Goal: Ask a question

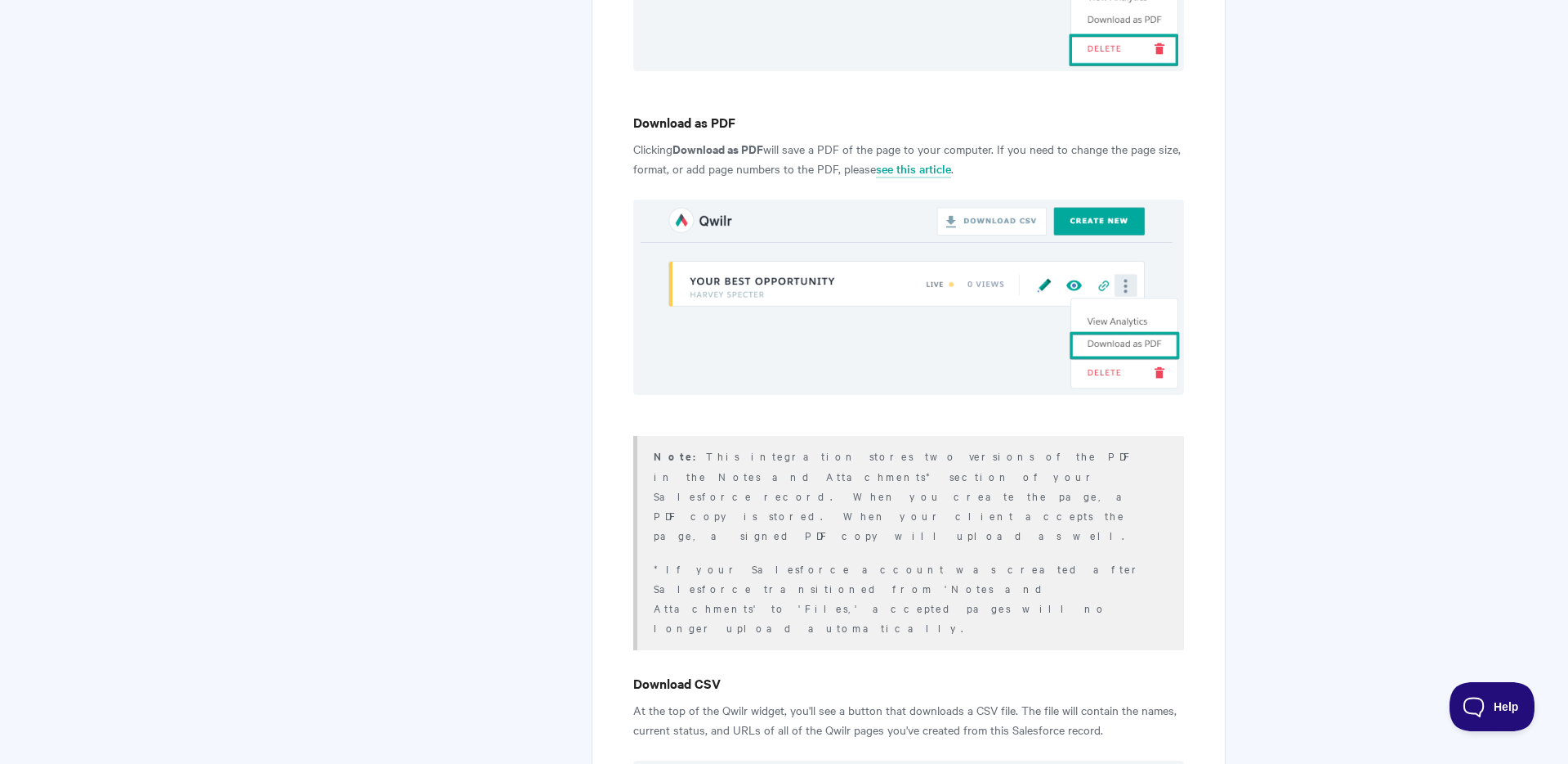
scroll to position [5237, 0]
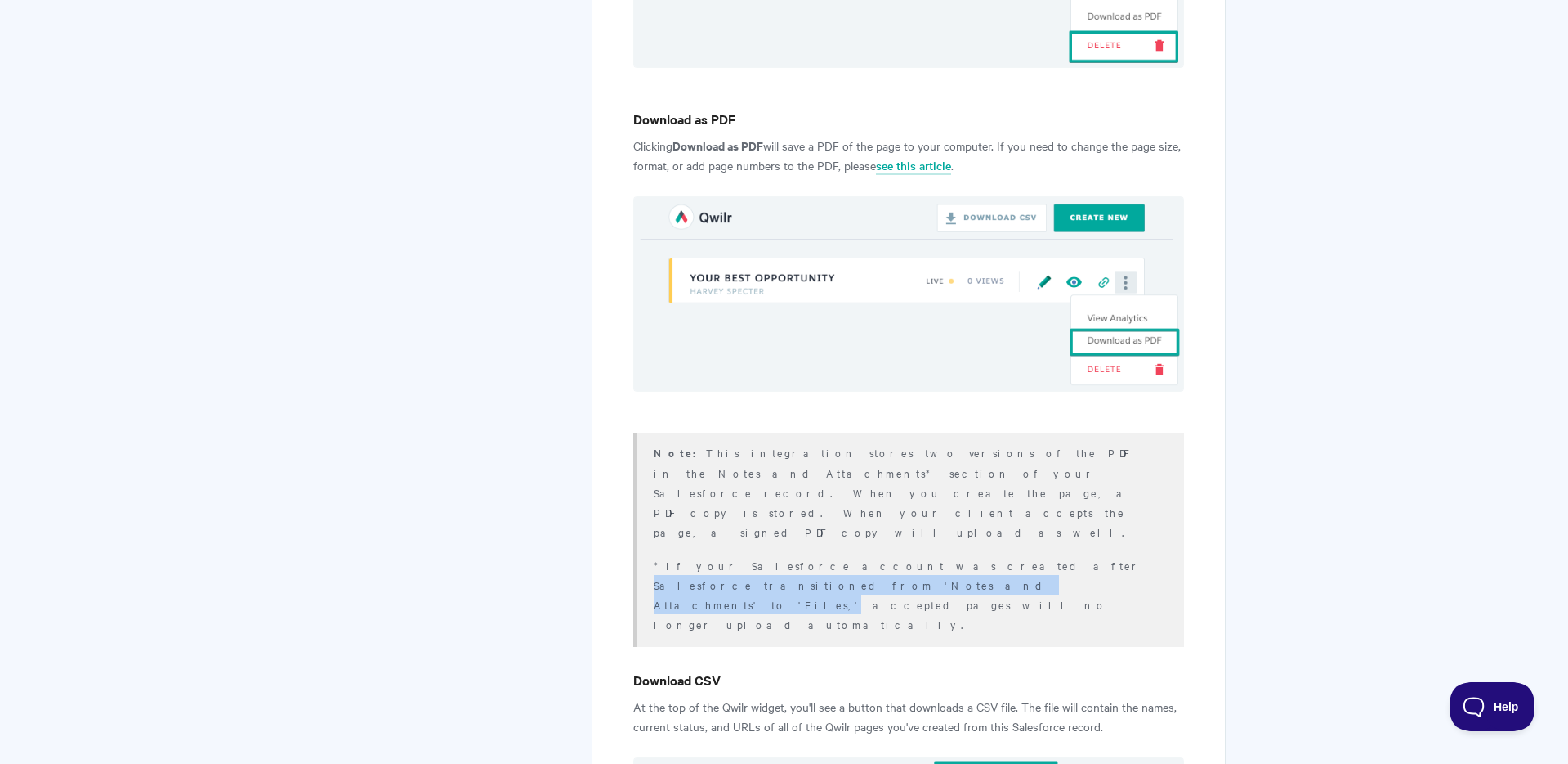
drag, startPoint x: 853, startPoint y: 323, endPoint x: 1111, endPoint y: 326, distance: 258.0
click at [1137, 555] on p "*If your Salesforce account was created after Salesforce transitioned from 'Not…" at bounding box center [908, 594] width 509 height 79
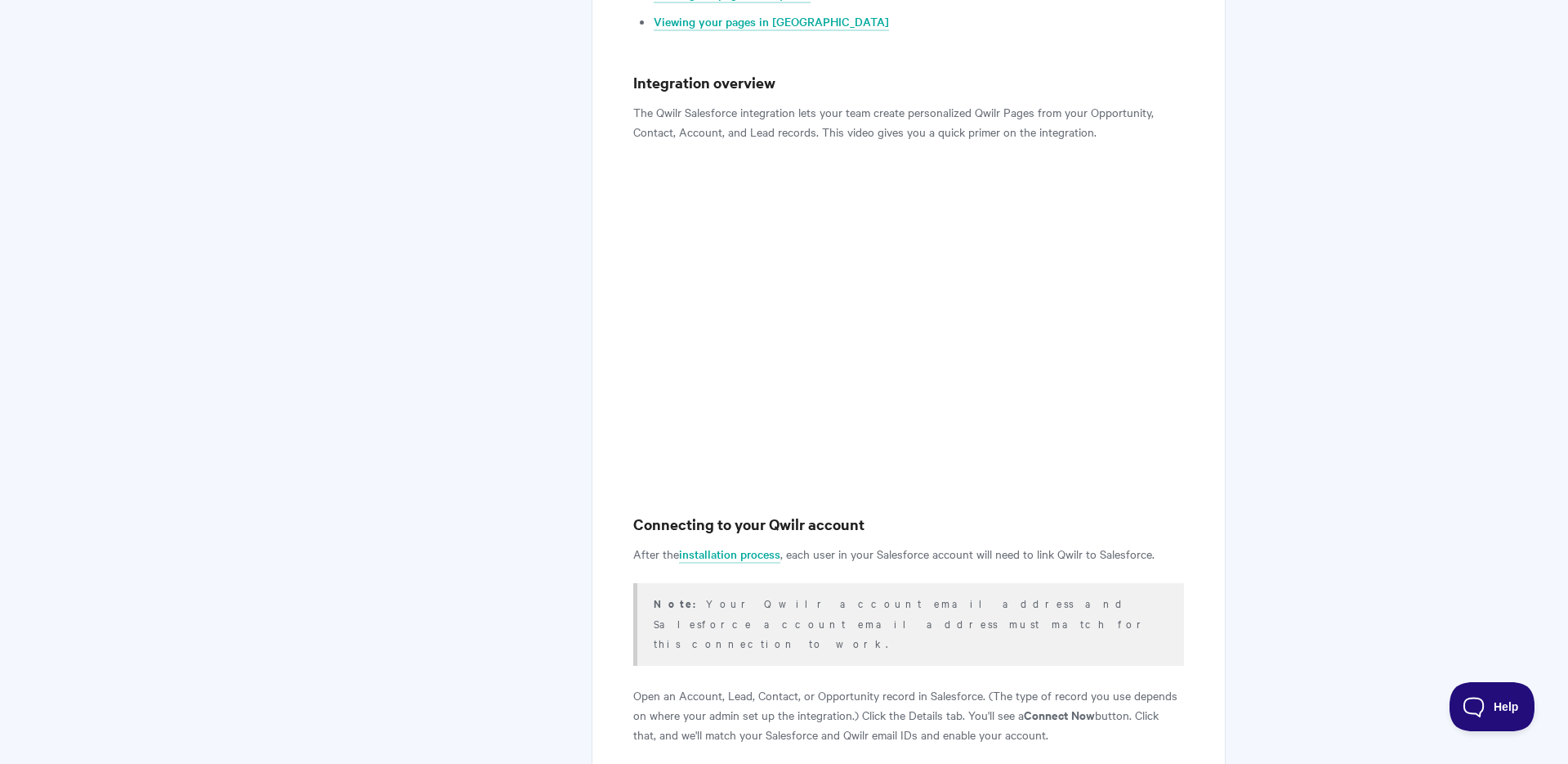
scroll to position [707, 0]
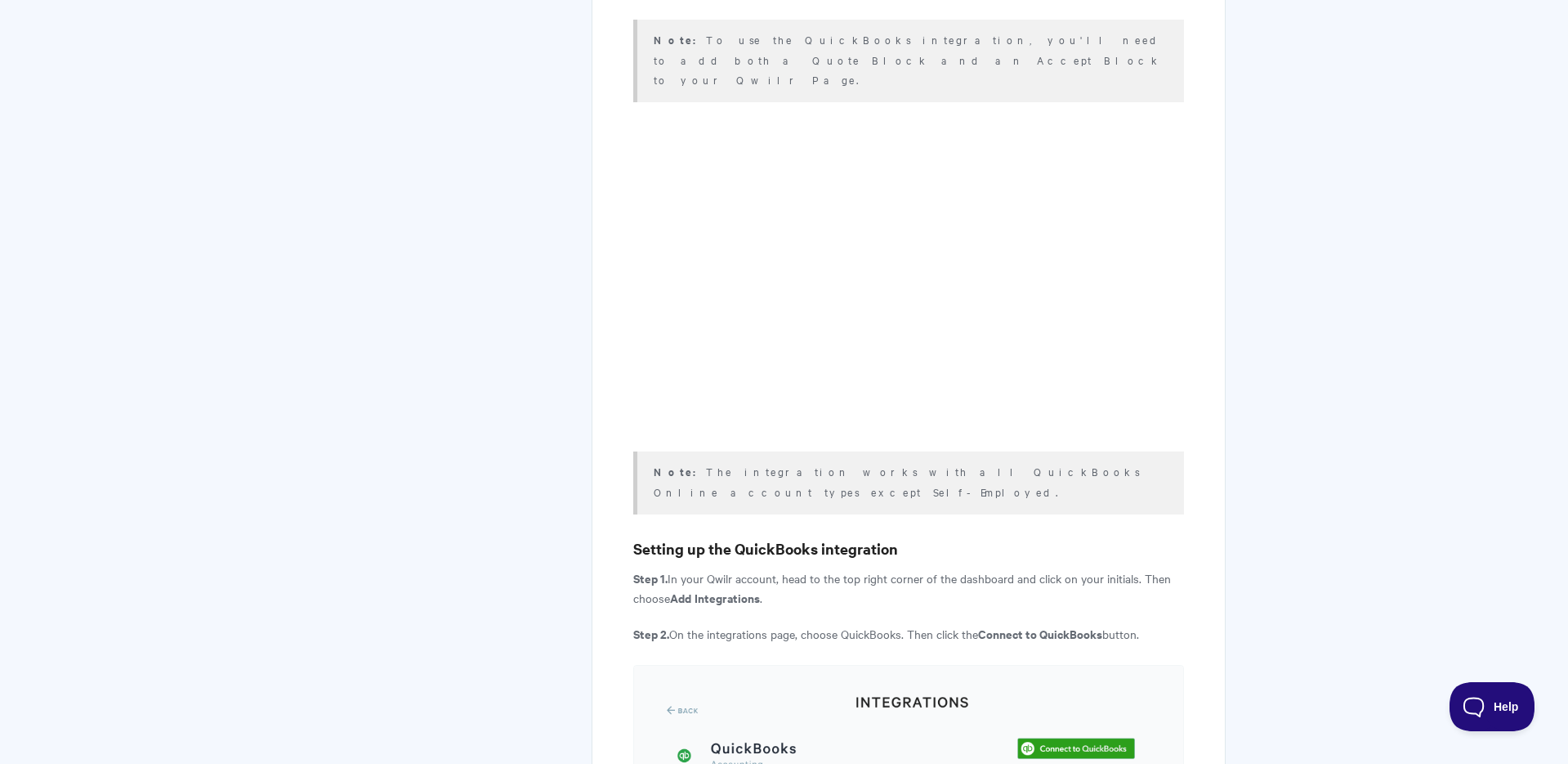
scroll to position [670, 0]
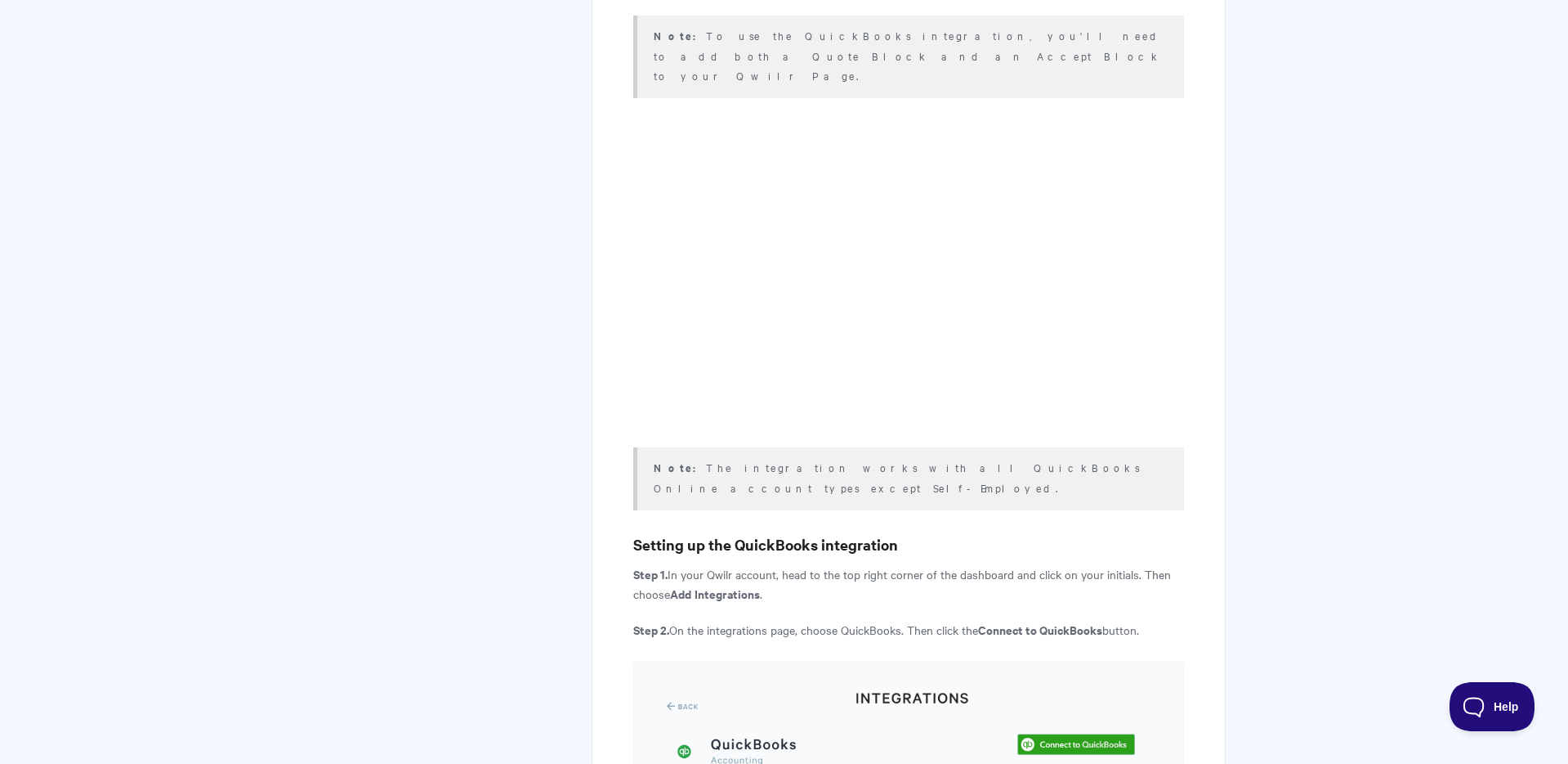
click at [1492, 702] on span "Help" at bounding box center [1486, 703] width 85 height 12
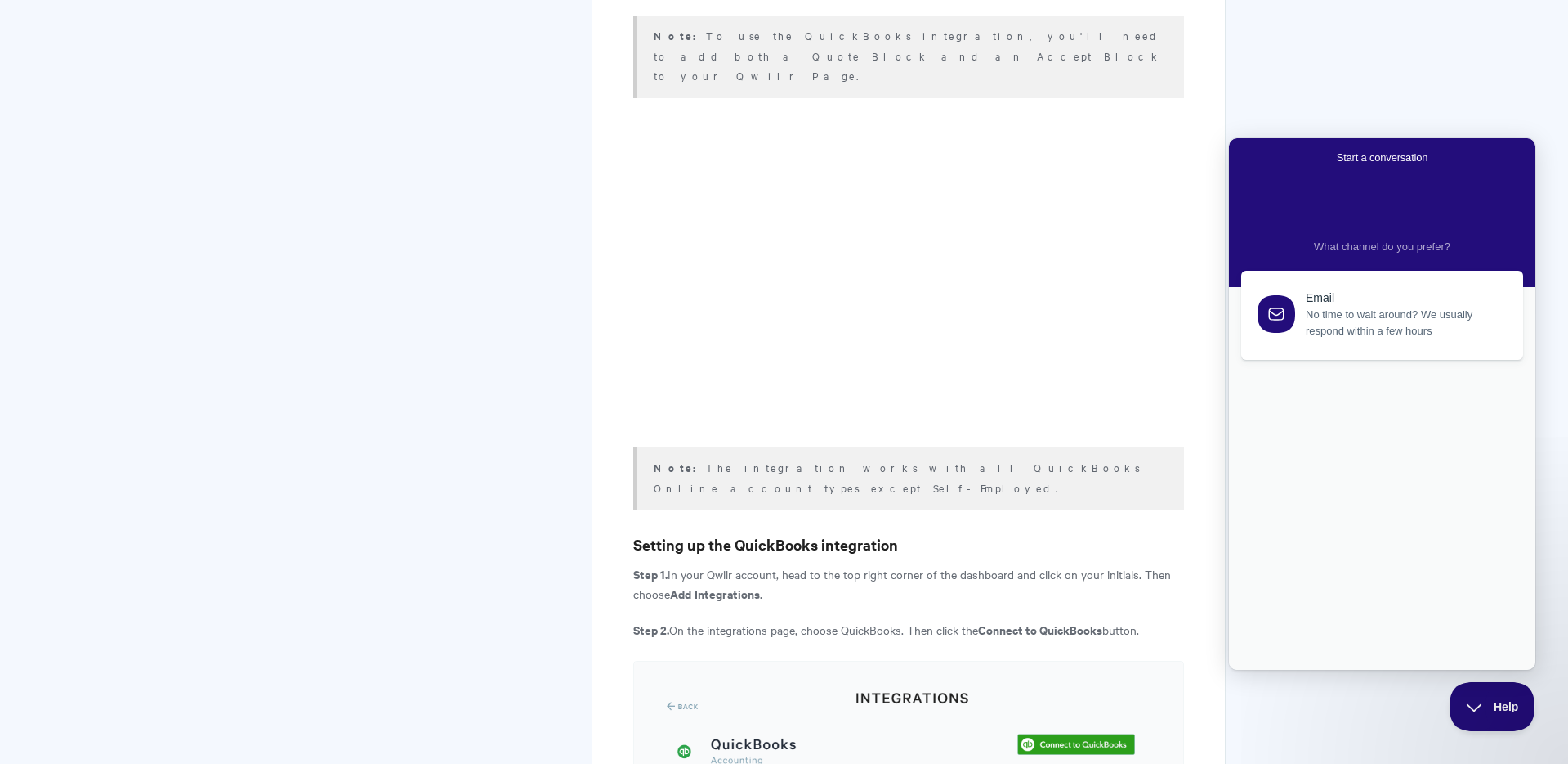
scroll to position [0, 0]
click at [1384, 312] on span "No time to wait around? We usually respond within a few hours" at bounding box center [1405, 319] width 199 height 33
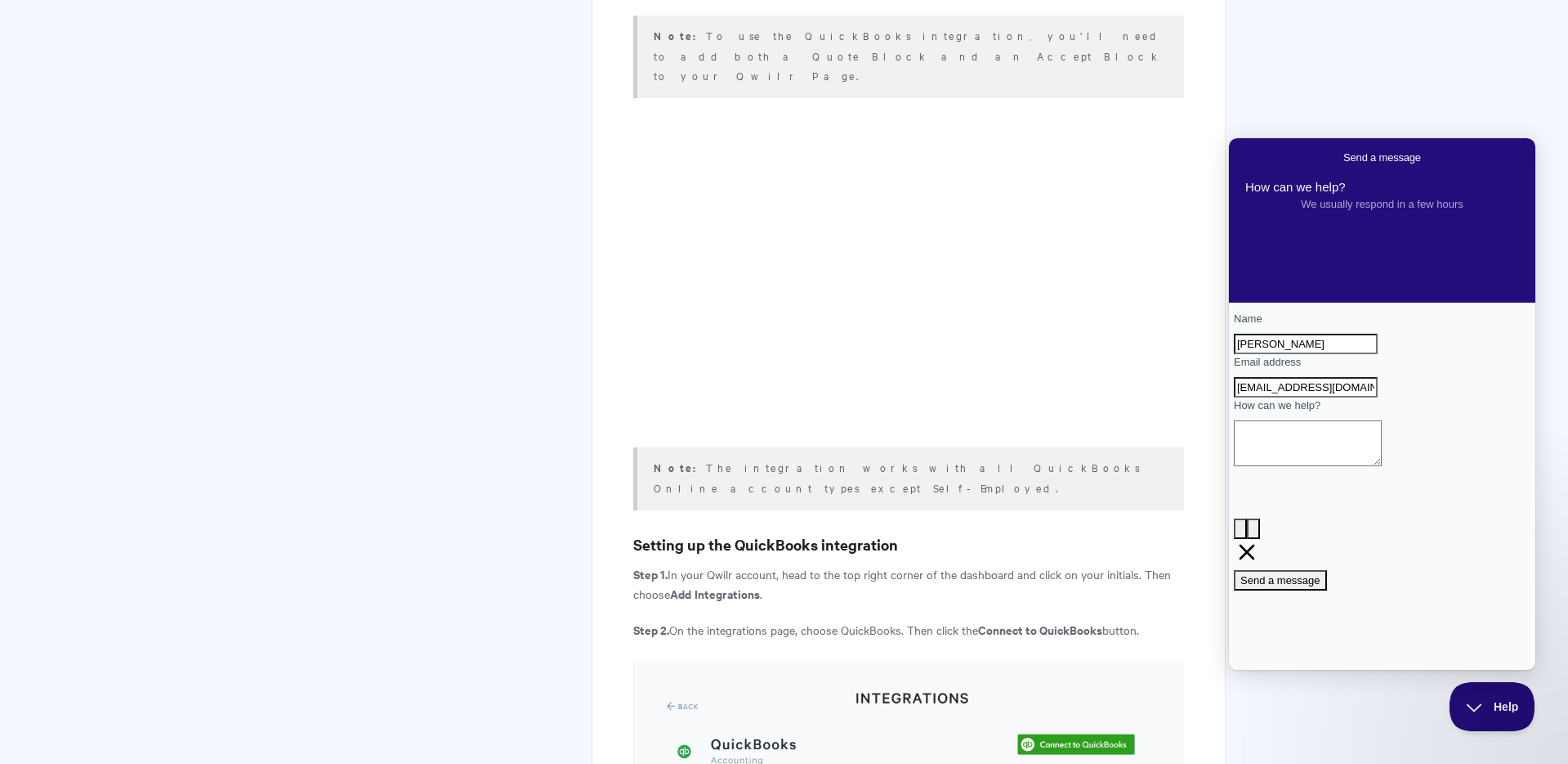
click at [1335, 466] on textarea "How can we help?" at bounding box center [1308, 443] width 148 height 46
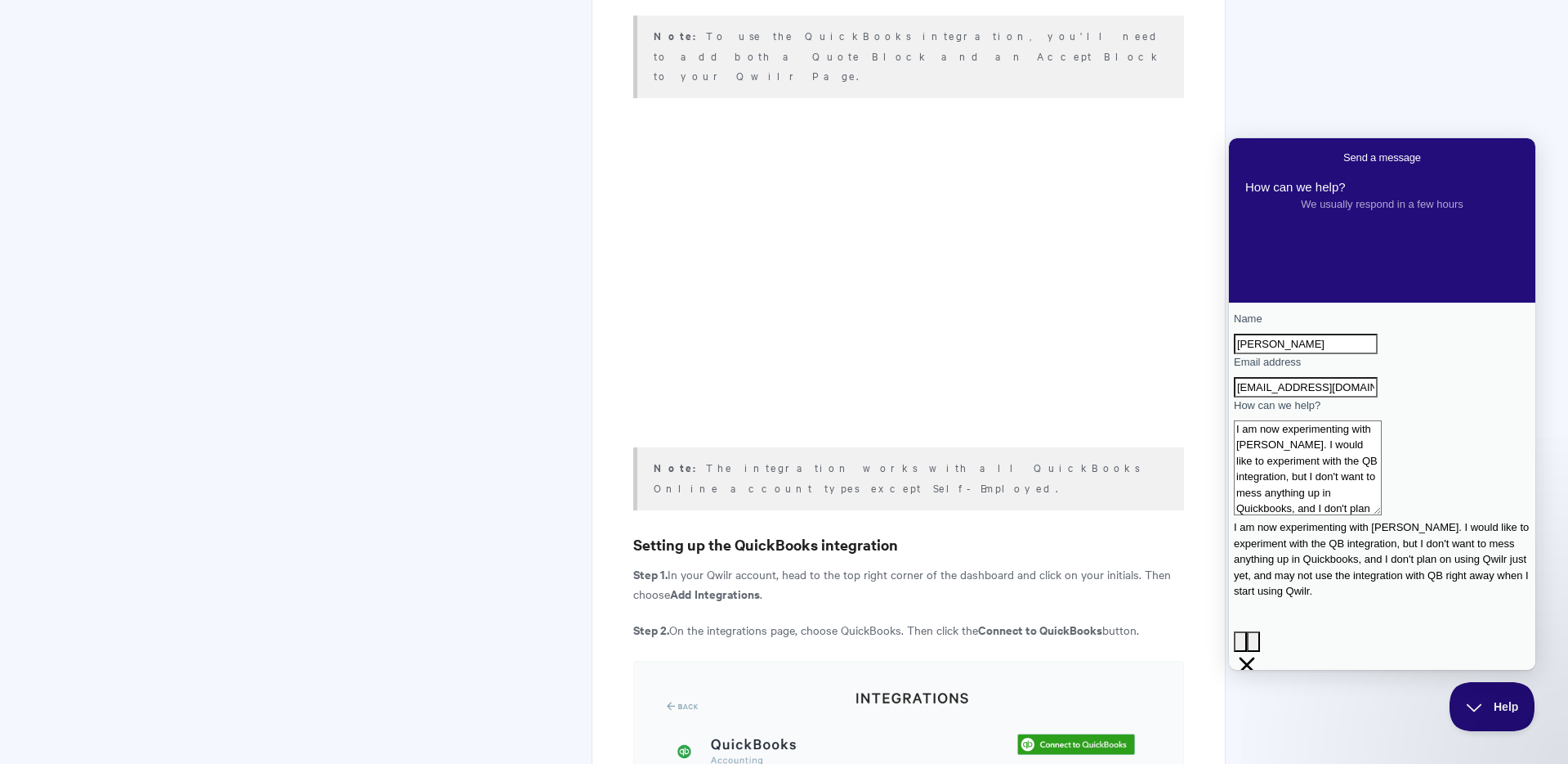
scroll to position [23, 0]
type textarea "I am now experimenting with [PERSON_NAME]. I would like to experiment with the …"
click at [1321, 687] on span "Send a message" at bounding box center [1280, 693] width 80 height 12
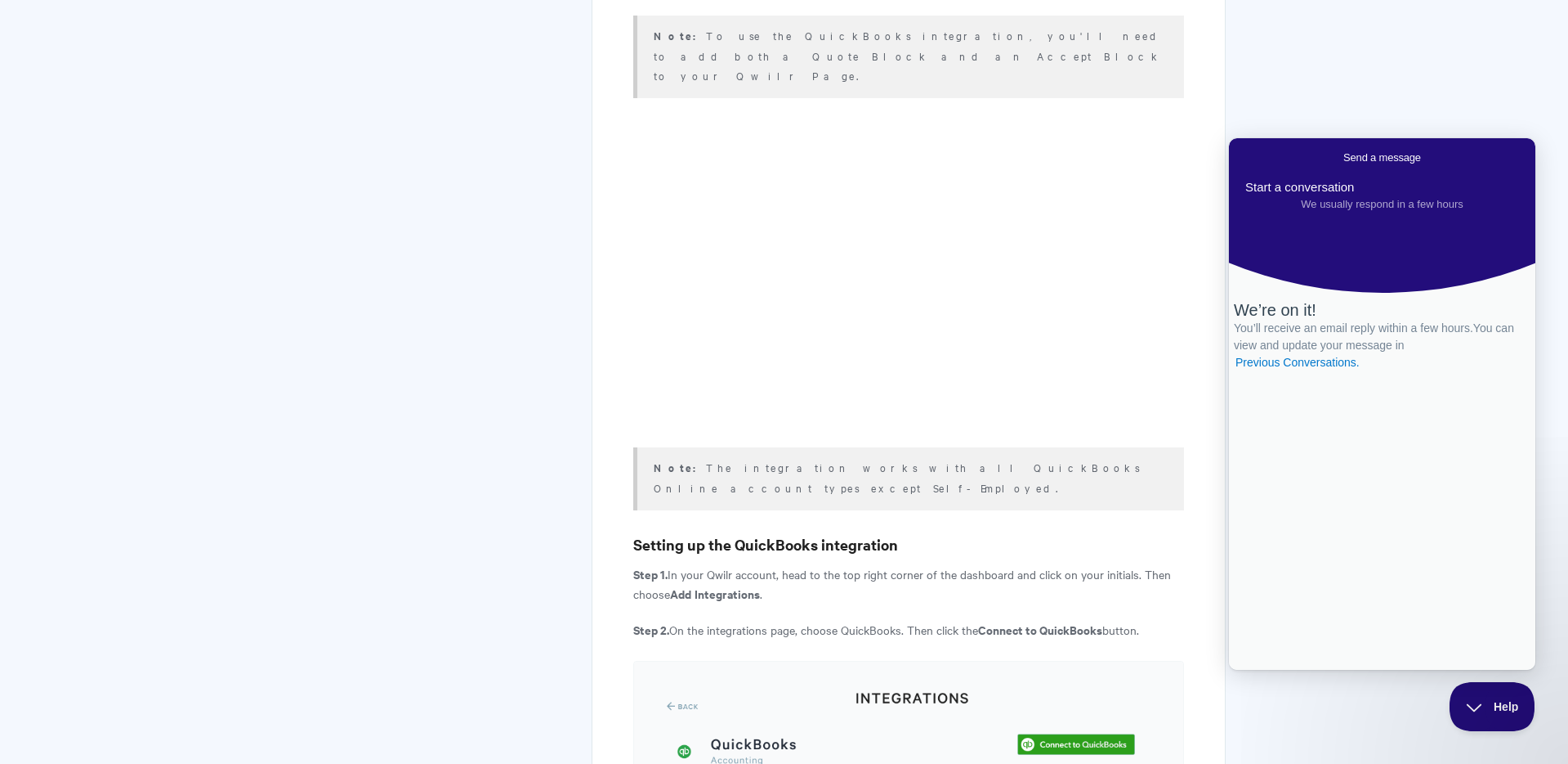
click at [1344, 151] on span "Go back" at bounding box center [1344, 157] width 0 height 12
